Goal: Task Accomplishment & Management: Manage account settings

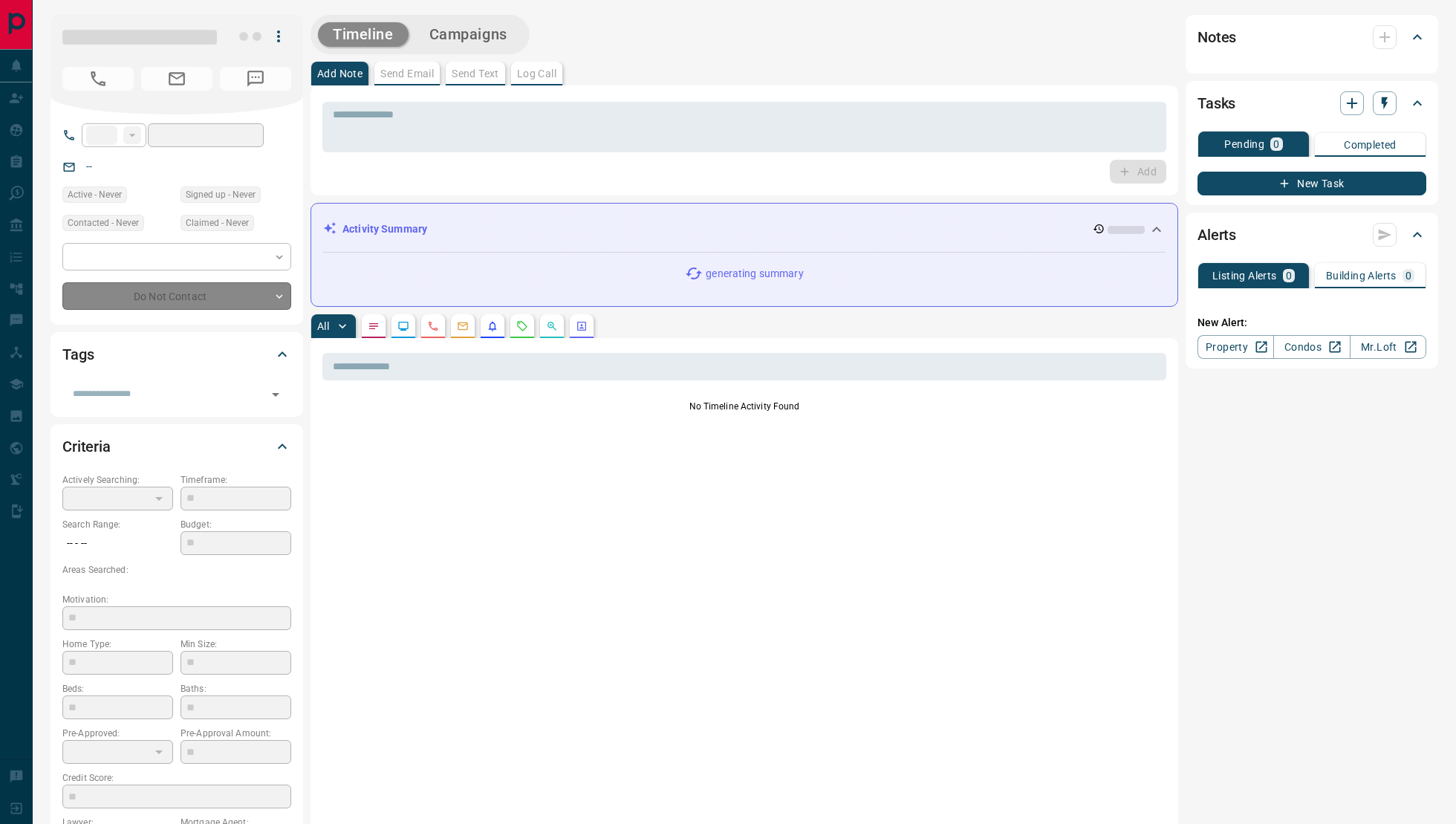
type input "**"
type input "**********"
type input "*"
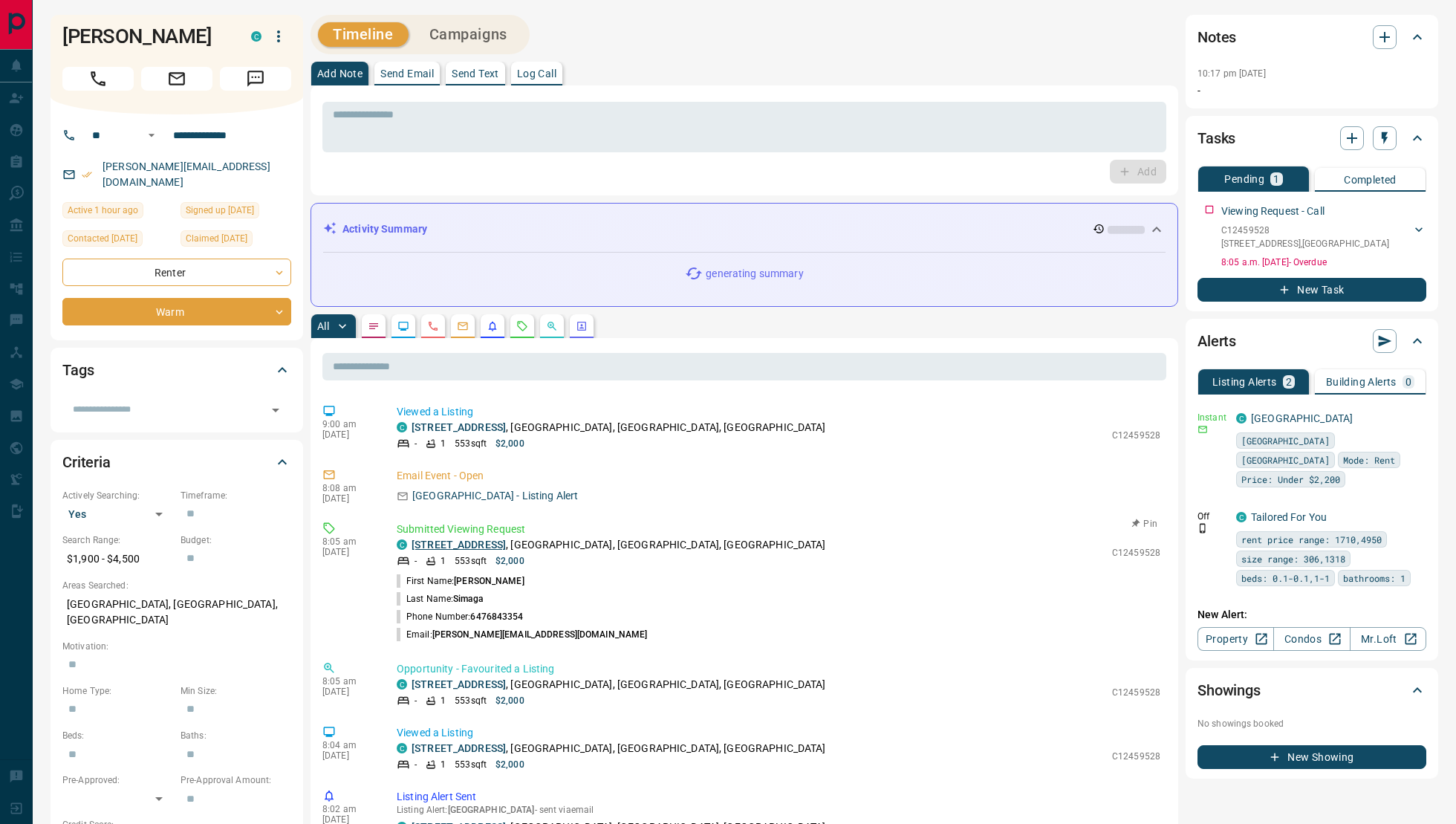
click at [468, 547] on link "[STREET_ADDRESS]" at bounding box center [459, 544] width 95 height 11
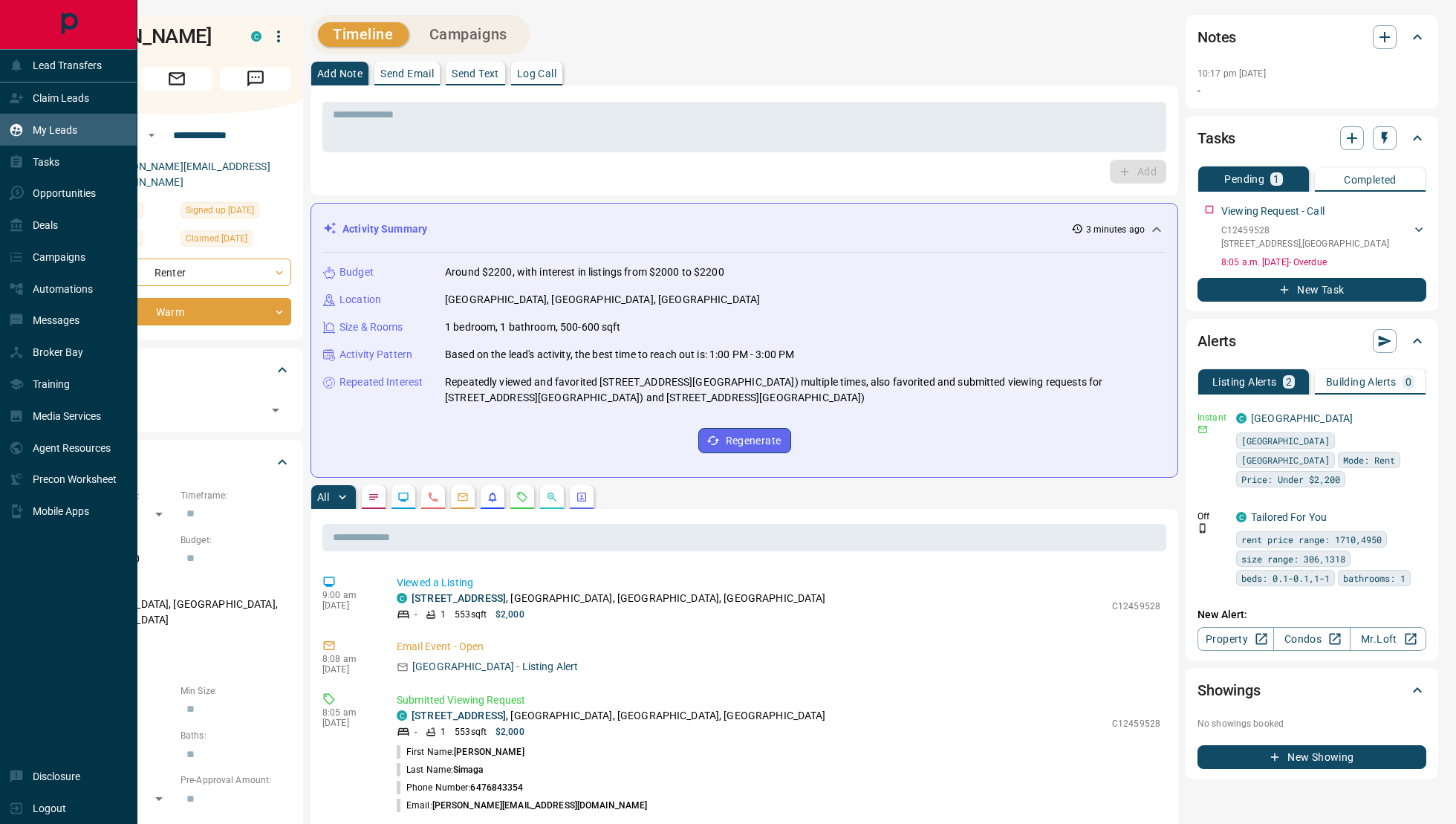
click at [49, 117] on div "My Leads" at bounding box center [43, 130] width 69 height 25
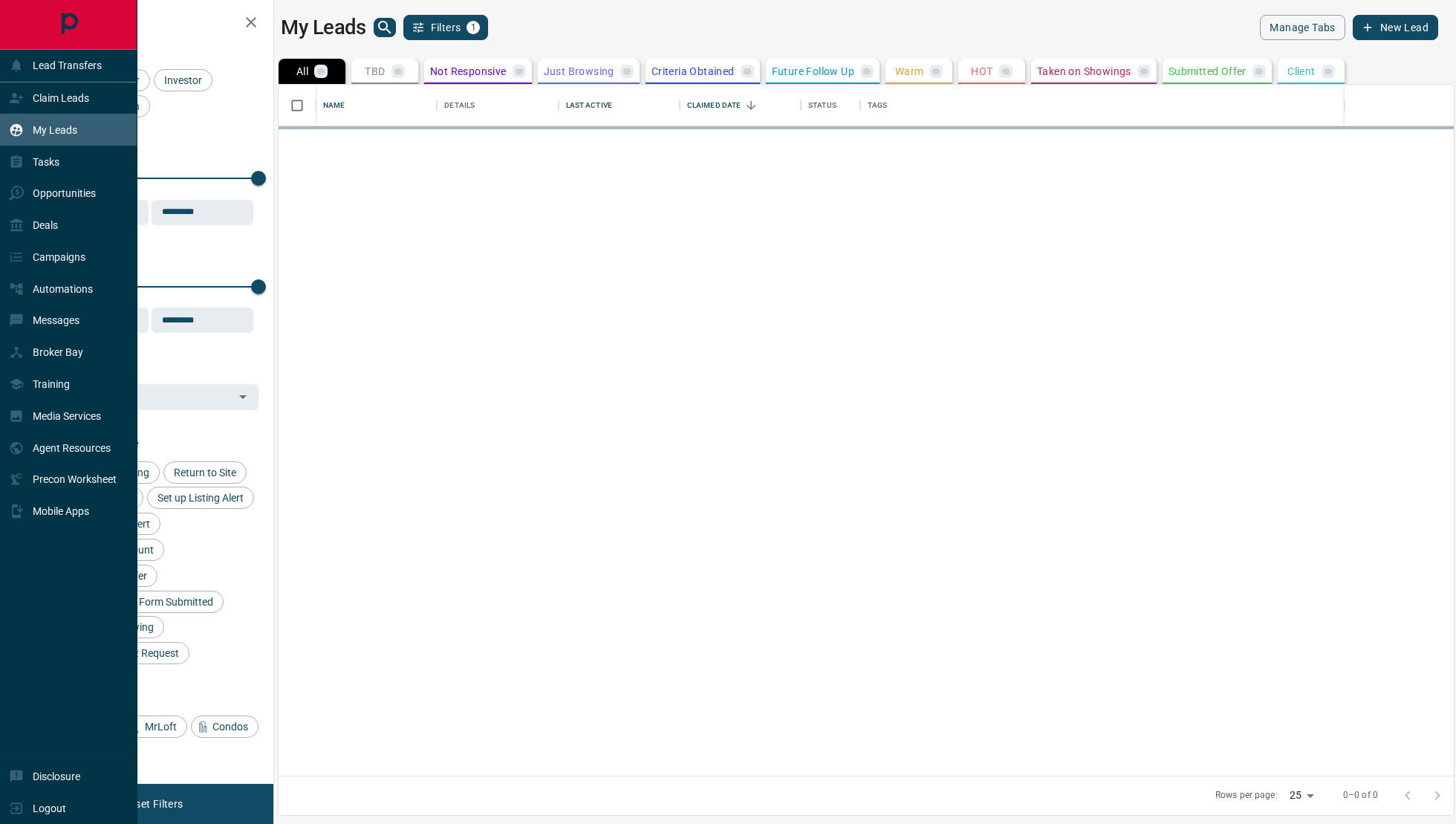
scroll to position [691, 1175]
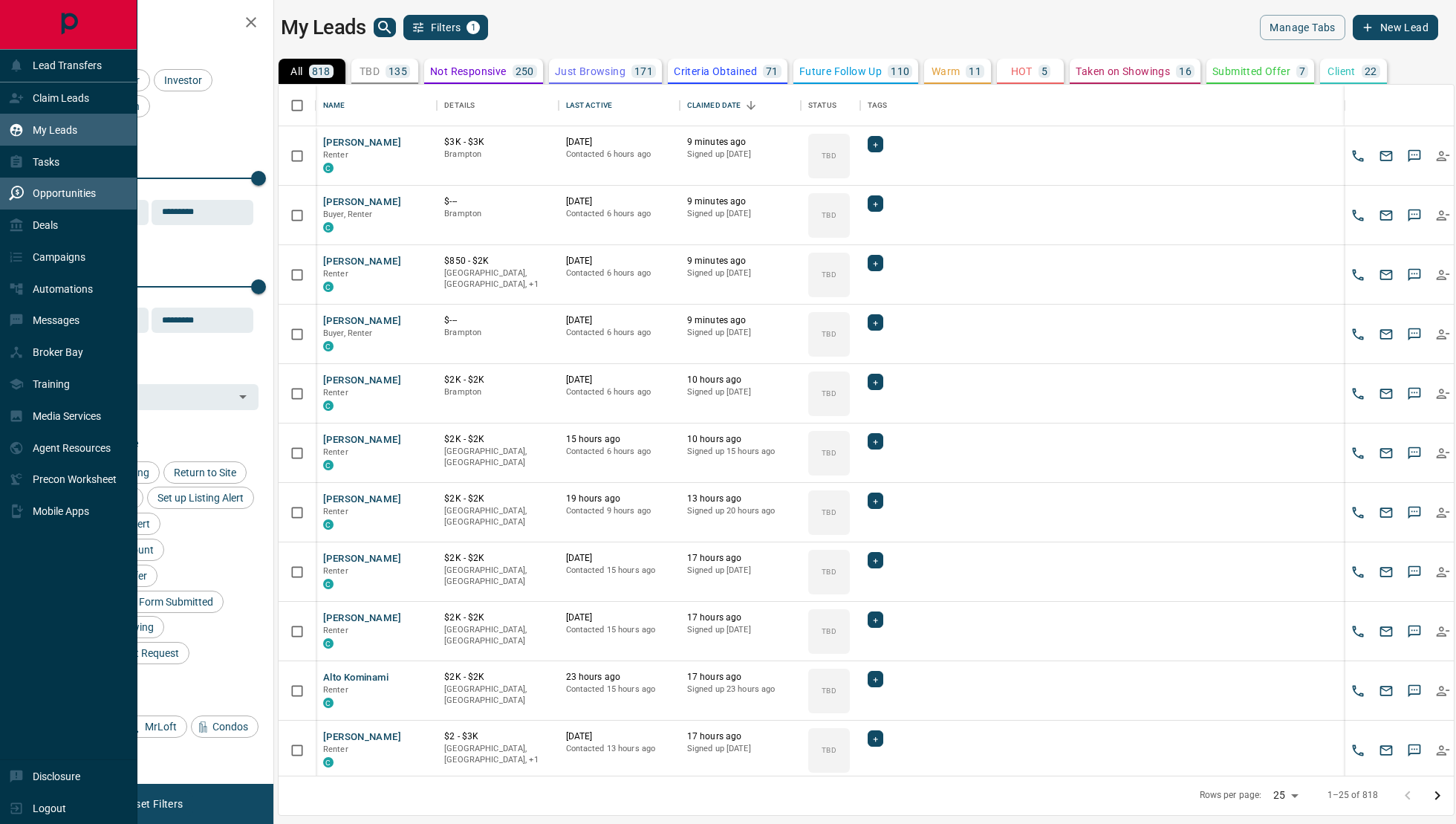
click at [82, 202] on div "Opportunities" at bounding box center [52, 194] width 87 height 25
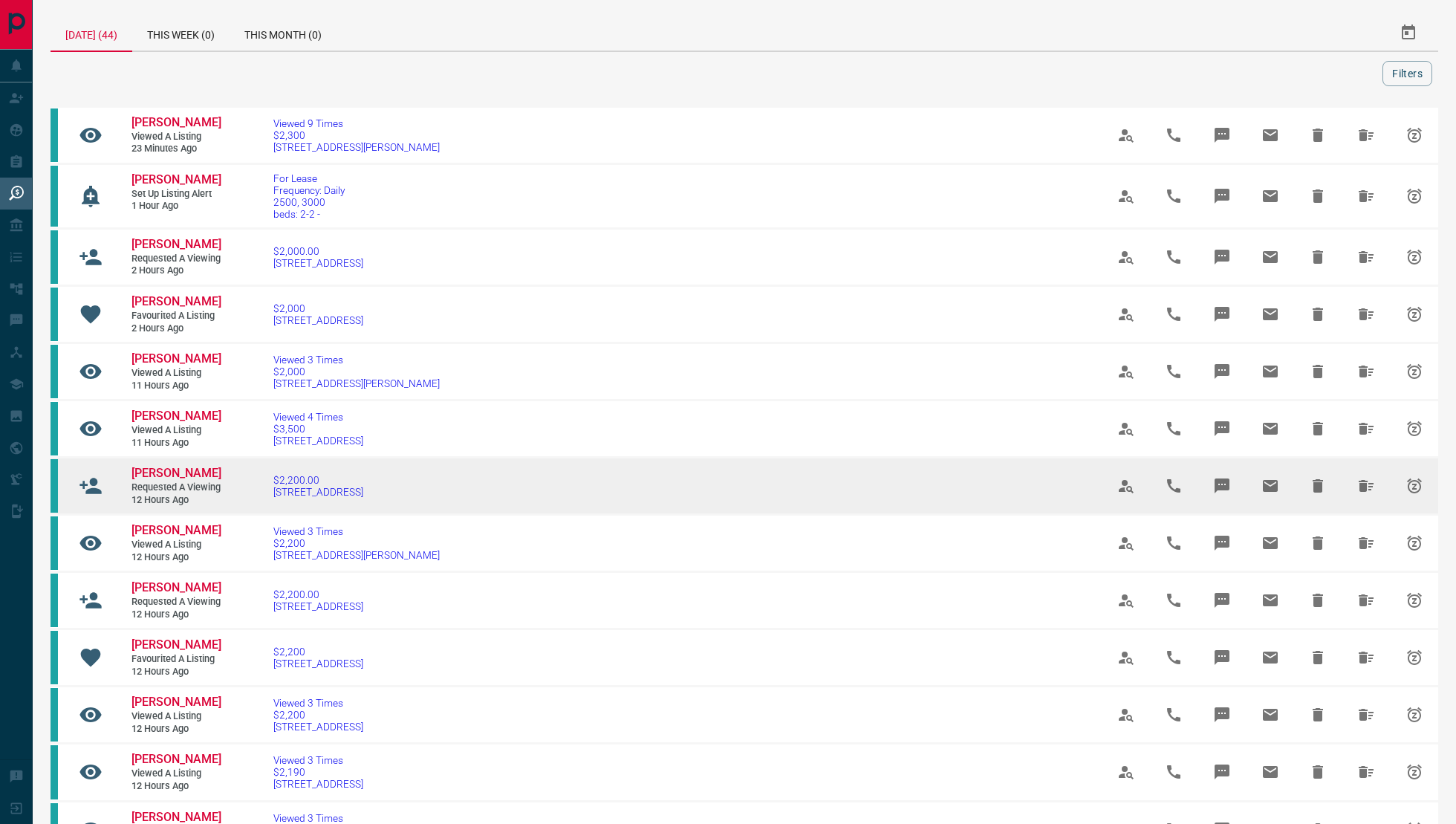
click at [161, 475] on link "[PERSON_NAME]" at bounding box center [176, 474] width 89 height 15
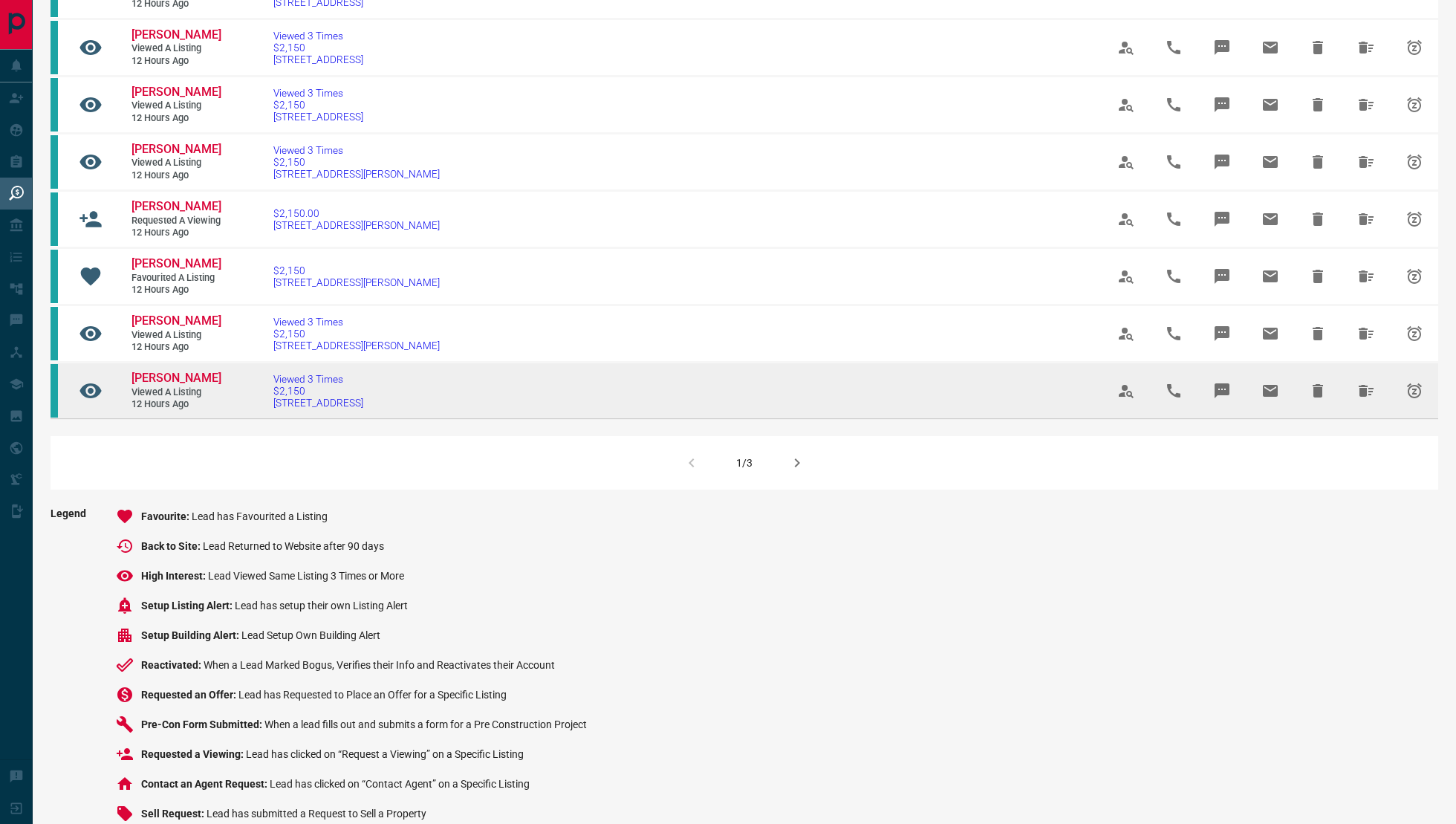
scroll to position [908, 0]
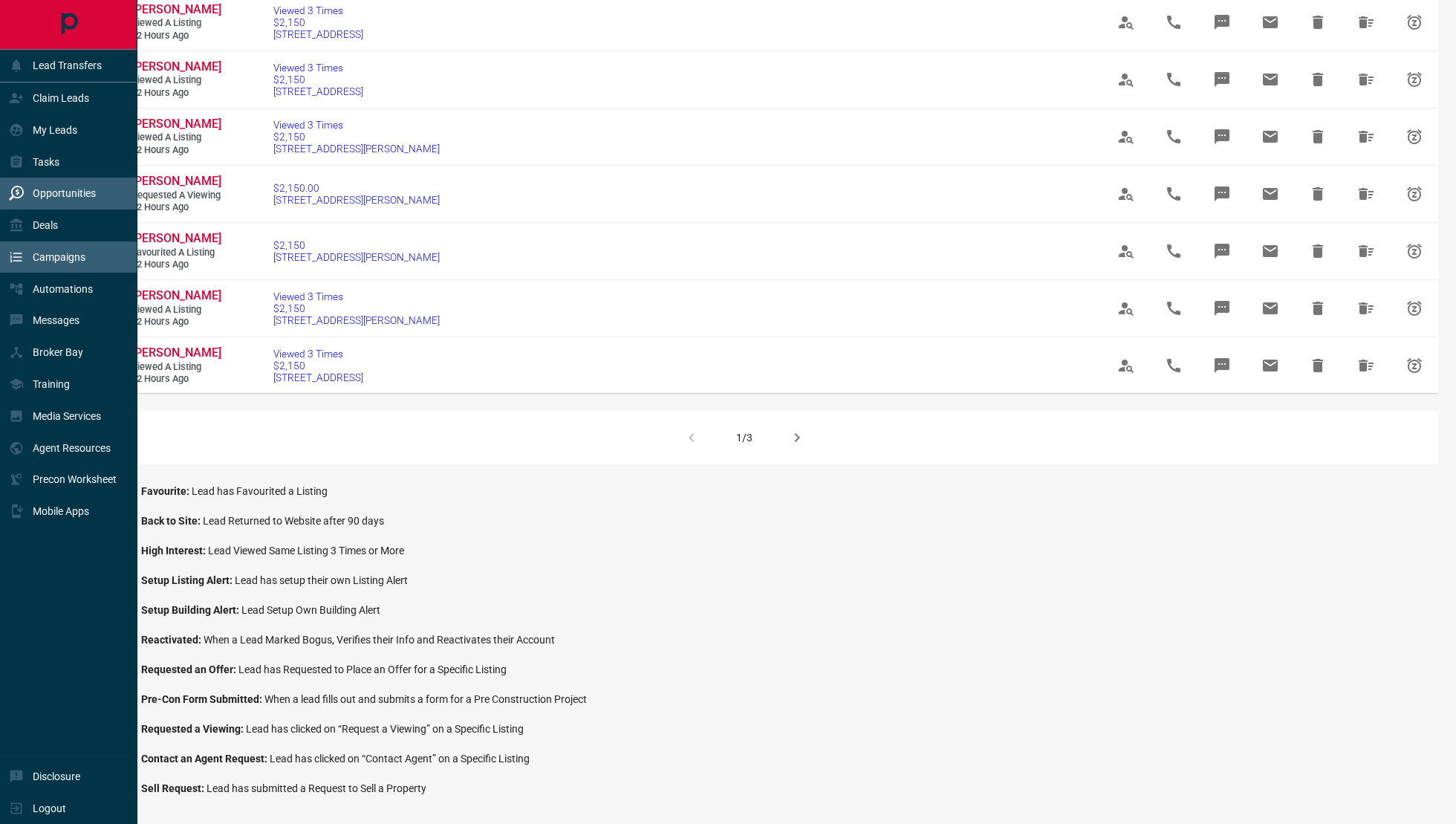
click at [20, 242] on div "Campaigns" at bounding box center [69, 257] width 138 height 32
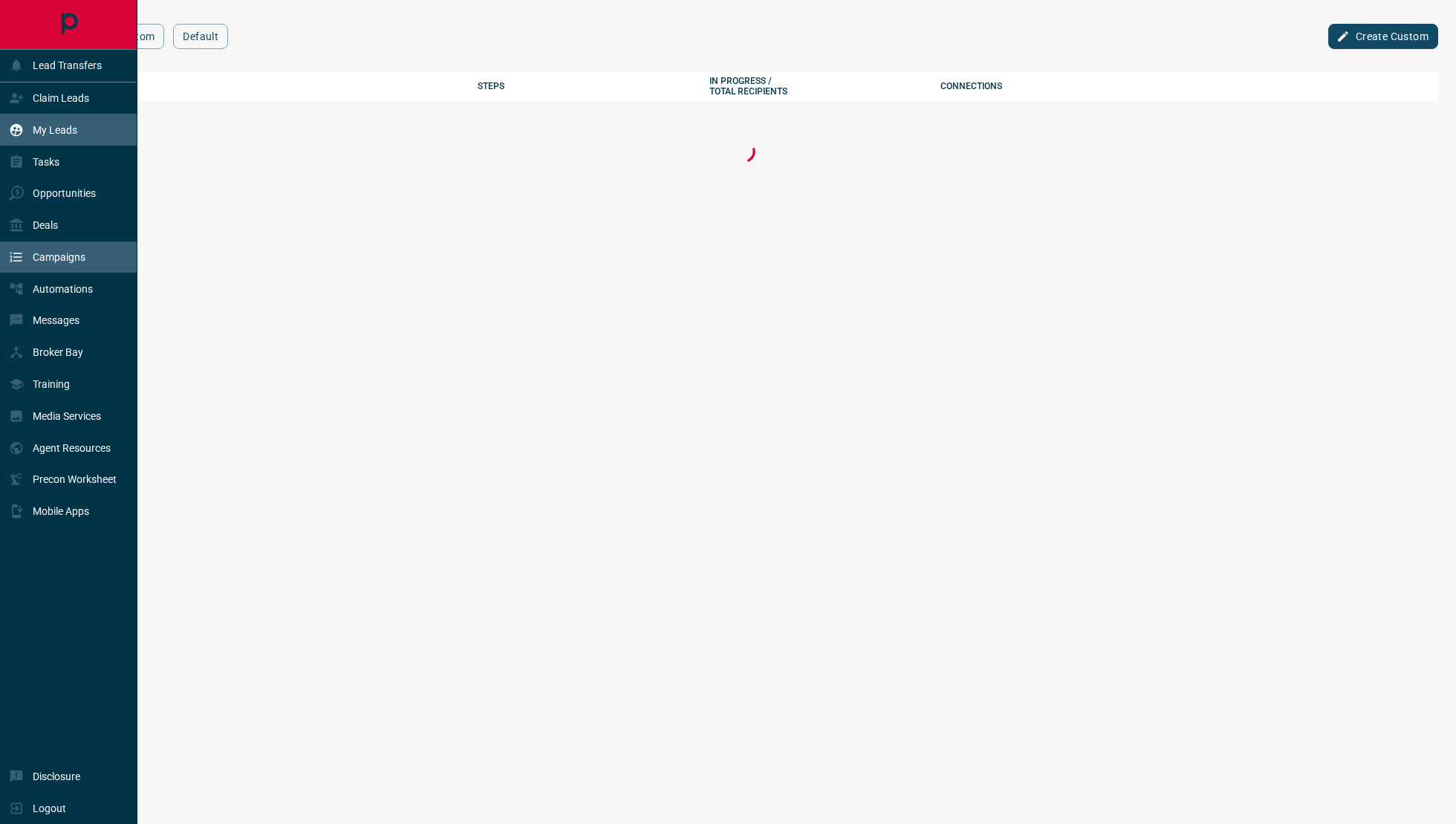
click at [49, 120] on div "My Leads" at bounding box center [43, 130] width 69 height 25
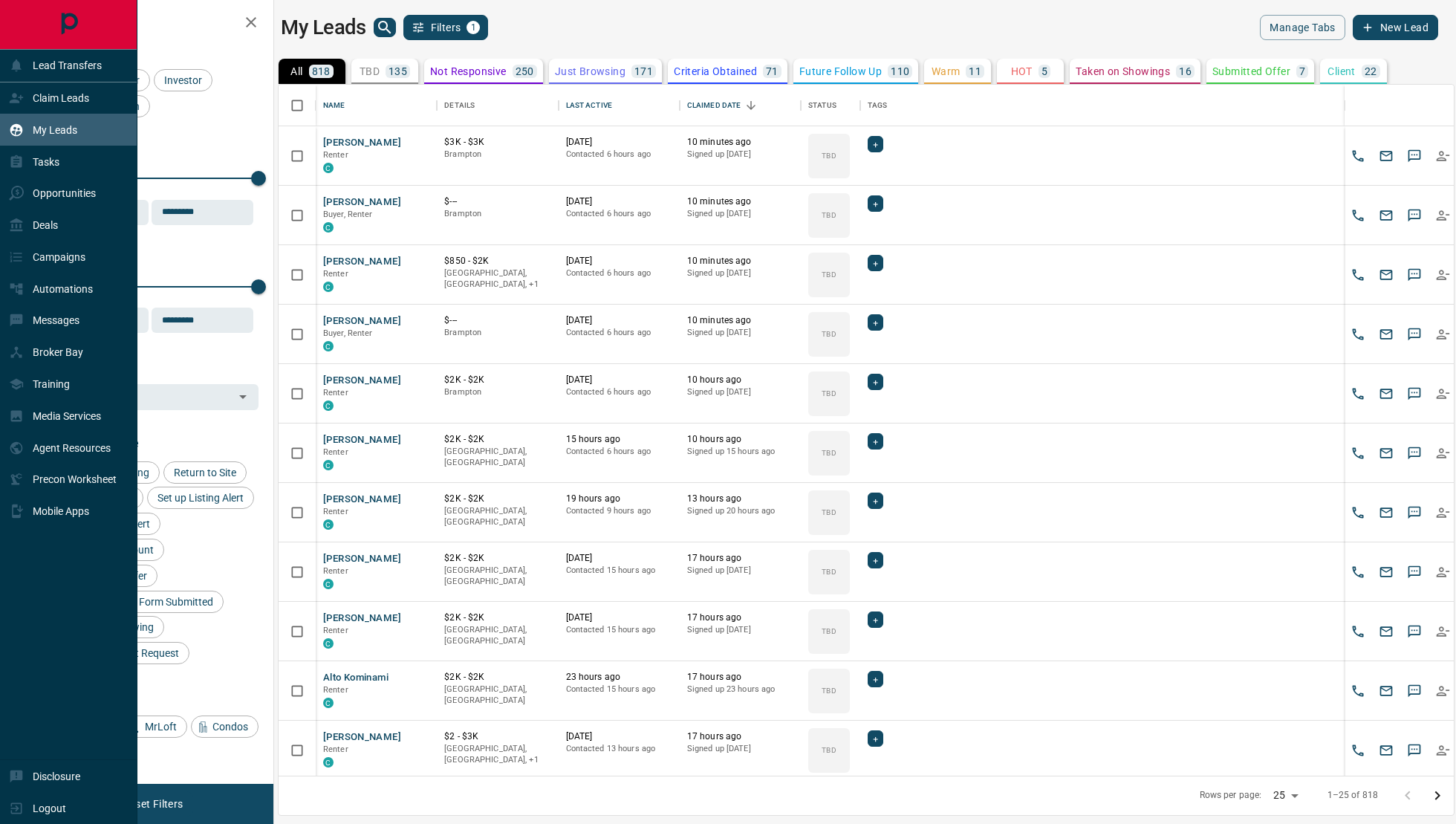
scroll to position [691, 1175]
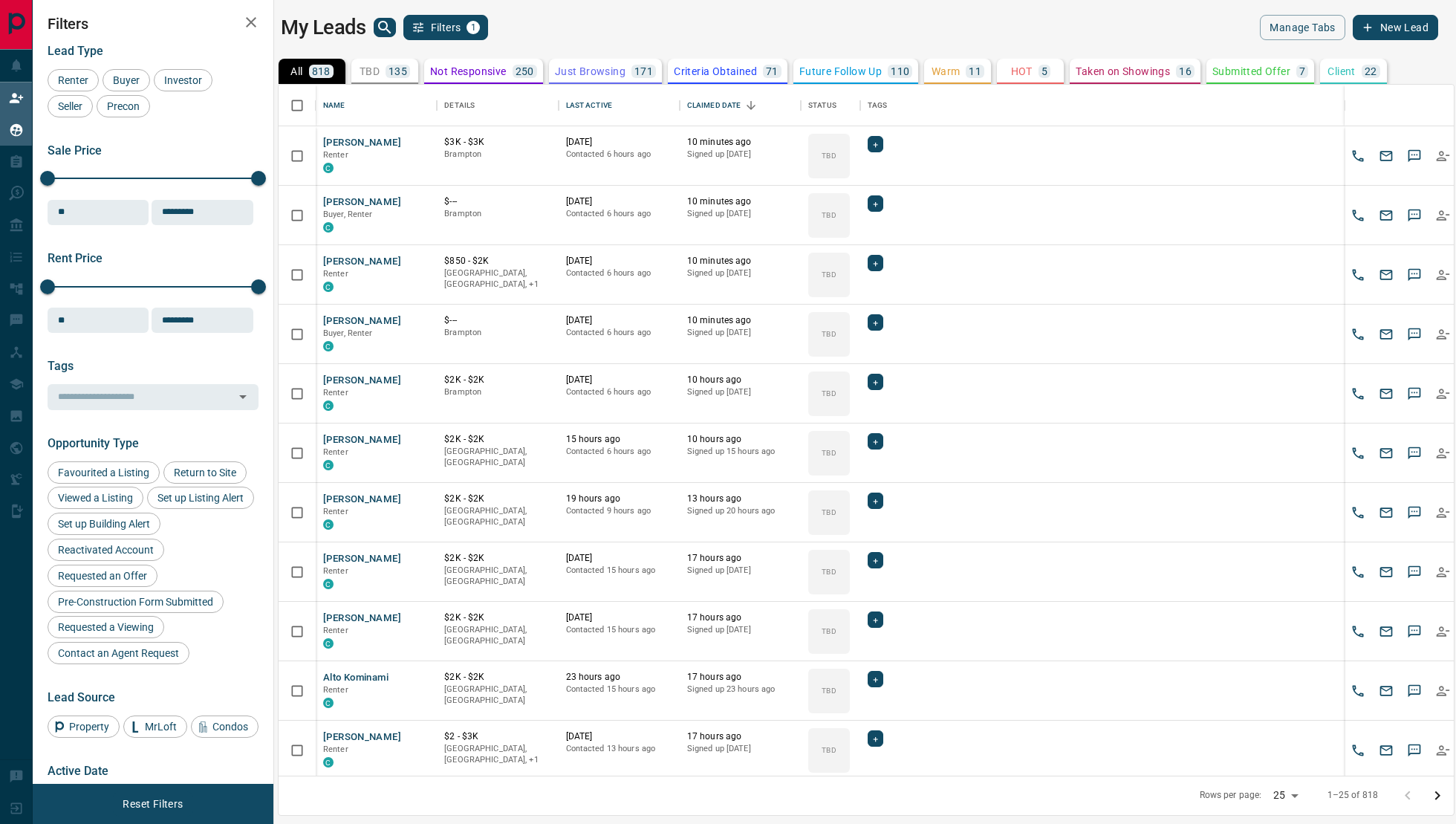
click at [19, 98] on icon at bounding box center [16, 98] width 15 height 15
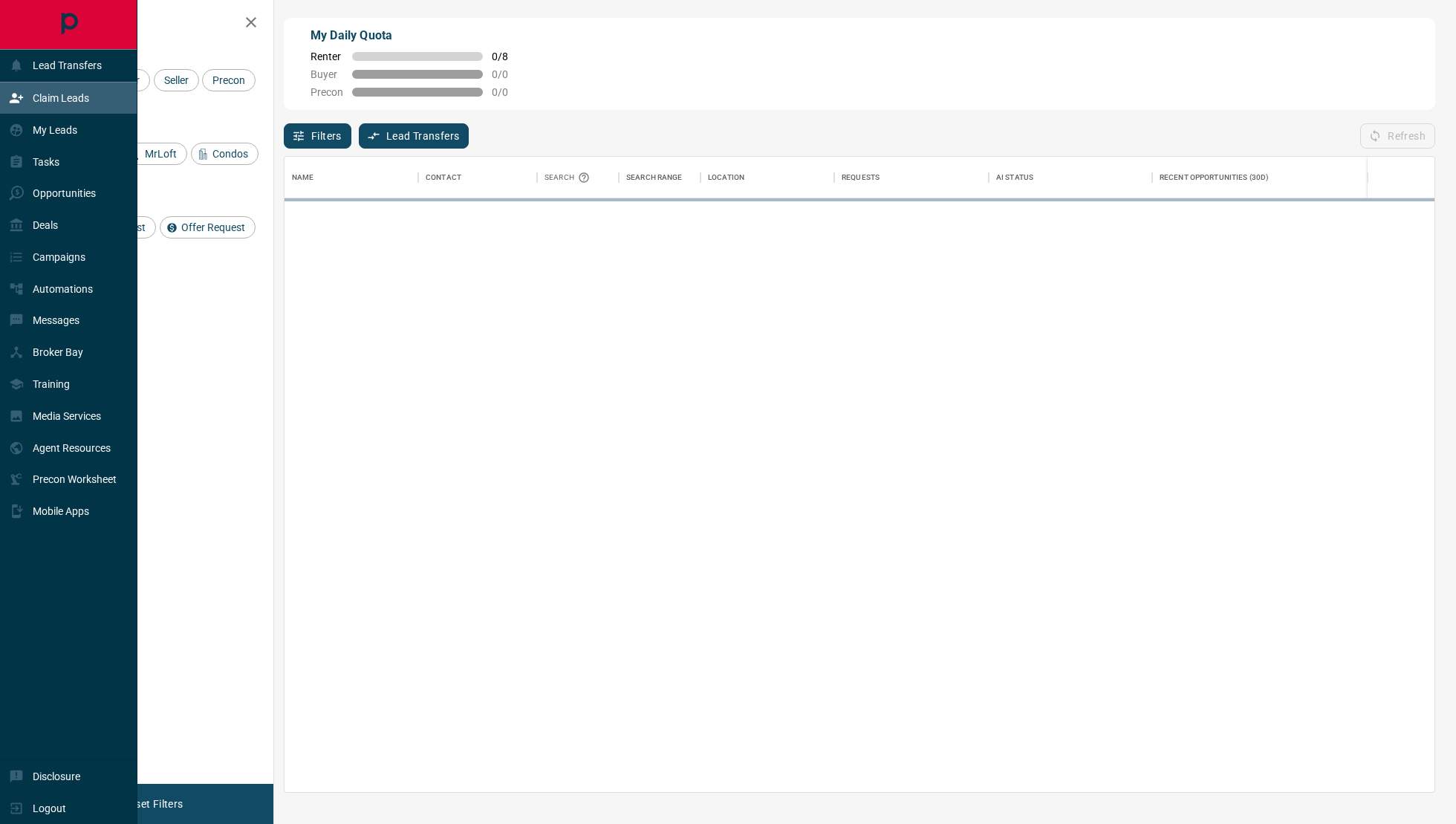
scroll to position [636, 1150]
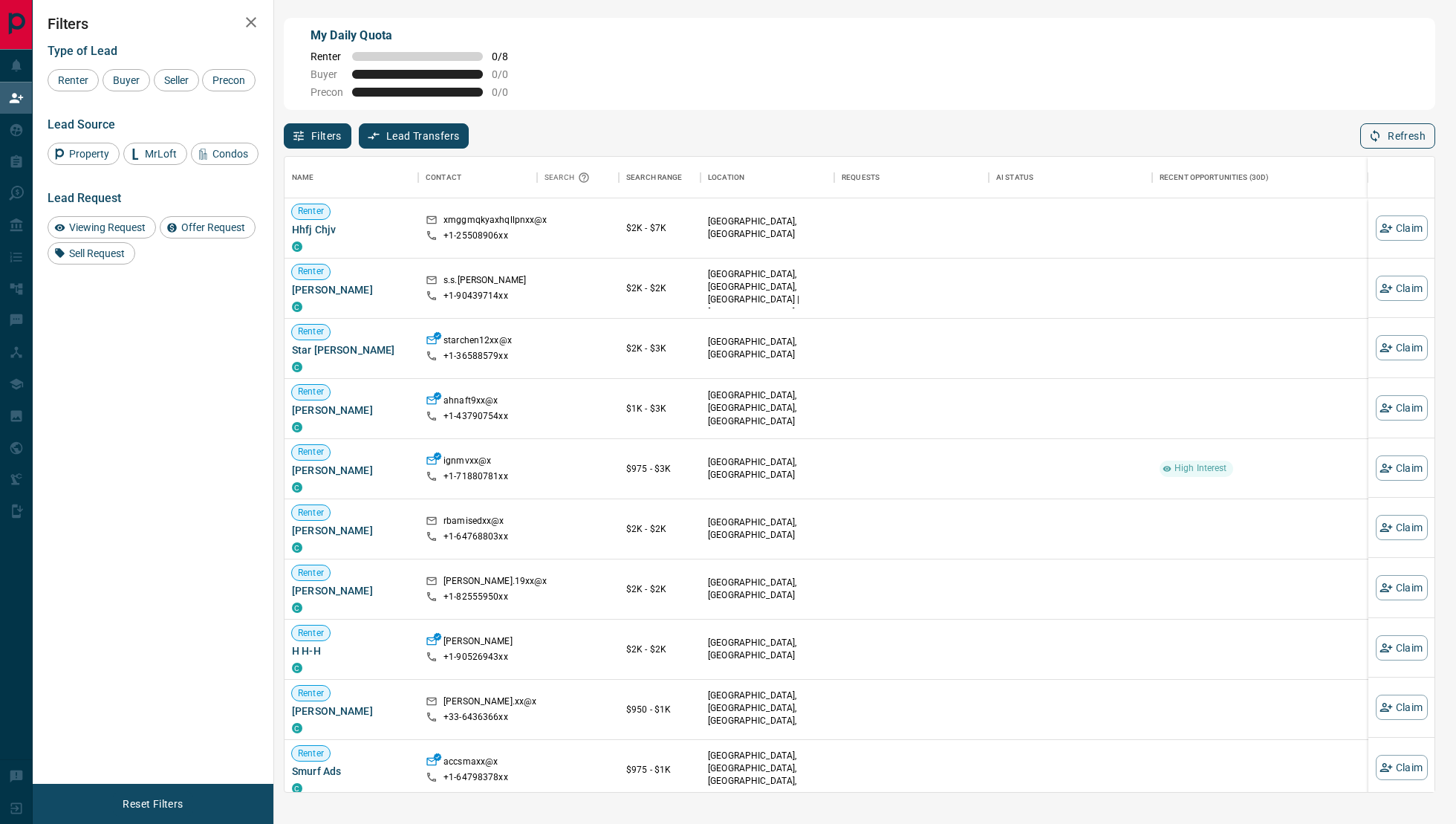
click at [1371, 133] on icon "button" at bounding box center [1376, 136] width 13 height 13
